Goal: Communication & Community: Answer question/provide support

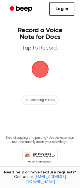
click at [42, 66] on span "button" at bounding box center [40, 69] width 16 height 16
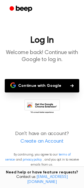
click at [40, 83] on button "Continue with Google" at bounding box center [42, 85] width 74 height 13
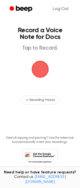
click at [40, 71] on span "button" at bounding box center [40, 69] width 16 height 16
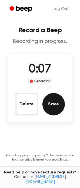
click at [56, 105] on button "Save" at bounding box center [53, 104] width 22 height 22
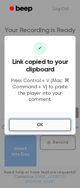
click at [22, 119] on button "OK" at bounding box center [40, 125] width 62 height 12
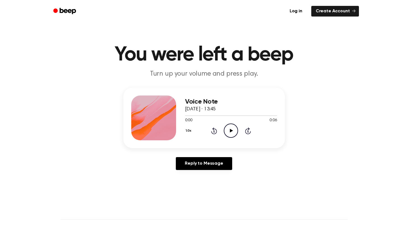
click at [236, 124] on icon "Play Audio" at bounding box center [230, 131] width 14 height 14
click at [234, 129] on icon "Play Audio" at bounding box center [230, 131] width 14 height 14
click at [229, 131] on icon "Play Audio" at bounding box center [230, 131] width 14 height 14
click at [211, 131] on icon "Rewind 5 seconds" at bounding box center [214, 130] width 6 height 7
click at [237, 121] on div "0:02 0:07" at bounding box center [231, 121] width 92 height 6
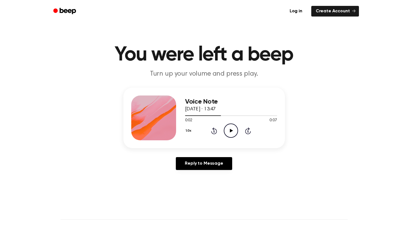
click at [234, 128] on icon "Play Audio" at bounding box center [230, 131] width 14 height 14
click at [195, 164] on link "Reply to Message" at bounding box center [204, 163] width 56 height 13
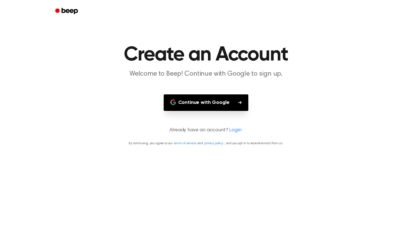
click at [208, 94] on main "Create an Account Welcome to Beep! Continue with Google to sign up. Continue wi…" at bounding box center [206, 116] width 412 height 233
click at [207, 100] on button "Continue with Google" at bounding box center [206, 102] width 85 height 17
